Goal: Task Accomplishment & Management: Manage account settings

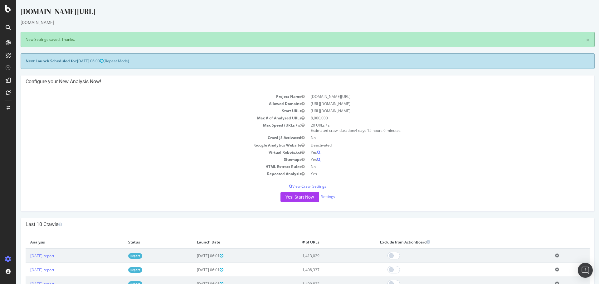
scroll to position [94, 0]
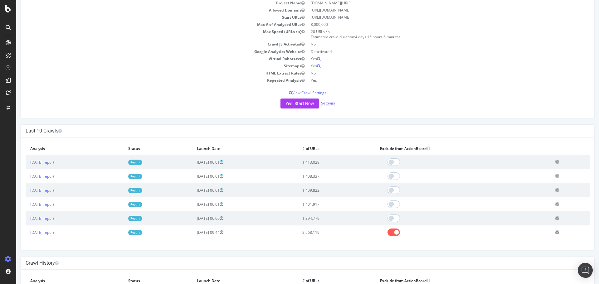
click at [326, 105] on link "Settings" at bounding box center [328, 103] width 14 height 5
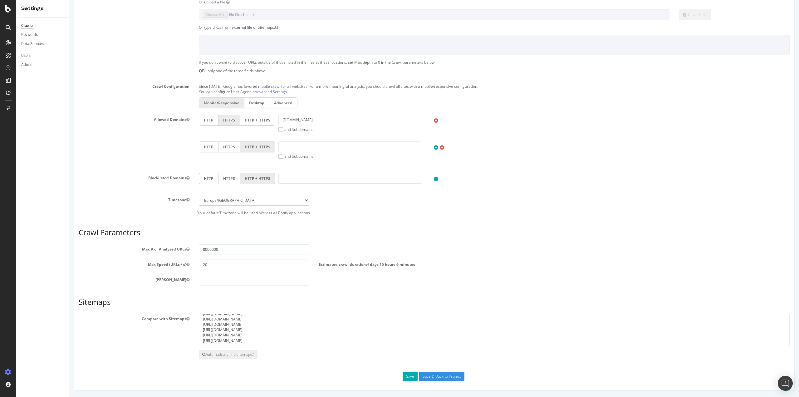
scroll to position [131, 0]
